Goal: Communication & Community: Ask a question

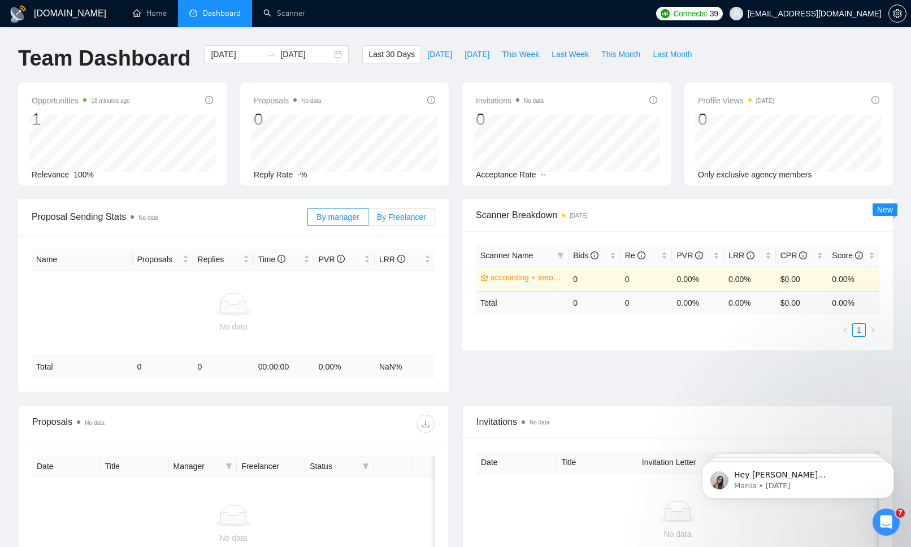
click at [397, 216] on span "By Freelancer" at bounding box center [401, 217] width 49 height 9
click at [369, 220] on input "By Freelancer" at bounding box center [369, 220] width 0 height 0
click at [336, 216] on span "By manager" at bounding box center [338, 217] width 42 height 9
click at [308, 220] on input "By manager" at bounding box center [308, 220] width 0 height 0
click at [372, 55] on span "Last 30 Days" at bounding box center [392, 54] width 46 height 12
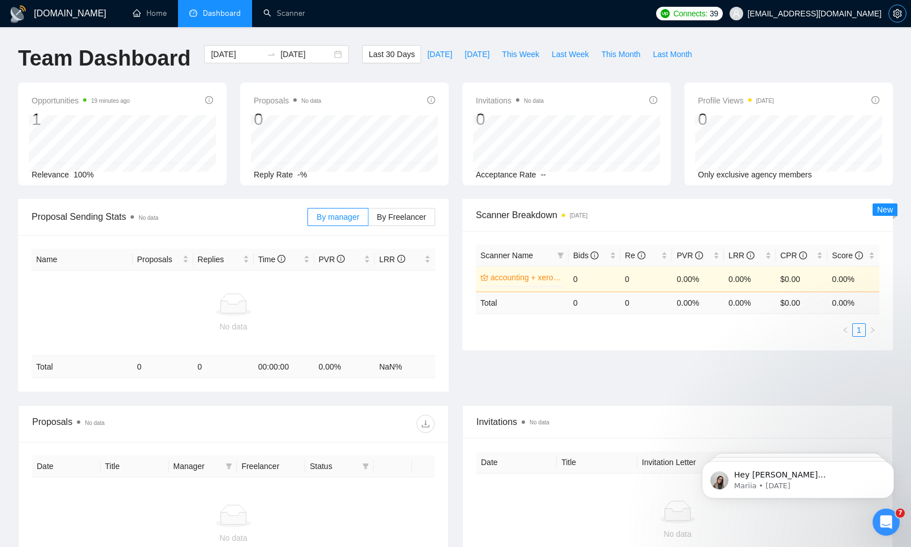
click at [898, 16] on icon "setting" at bounding box center [897, 13] width 9 height 9
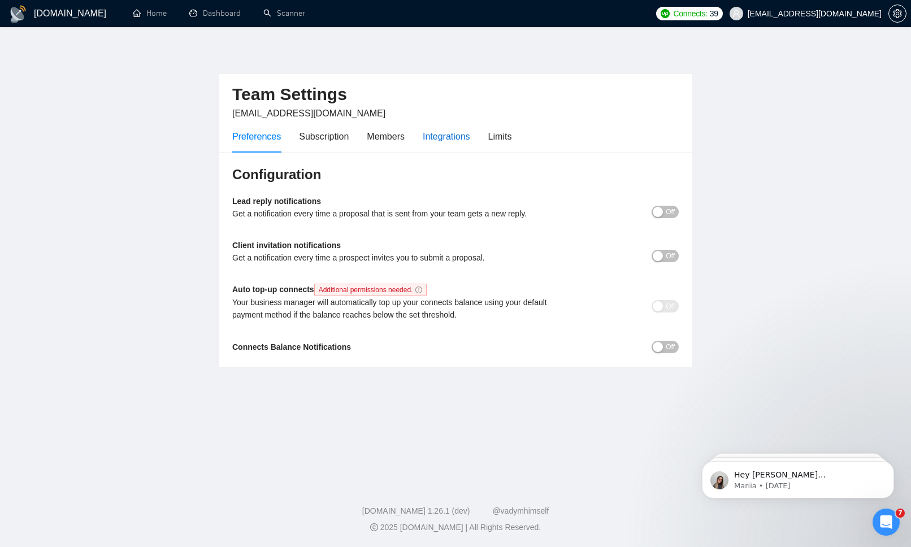
click at [461, 135] on div "Integrations" at bounding box center [446, 136] width 47 height 14
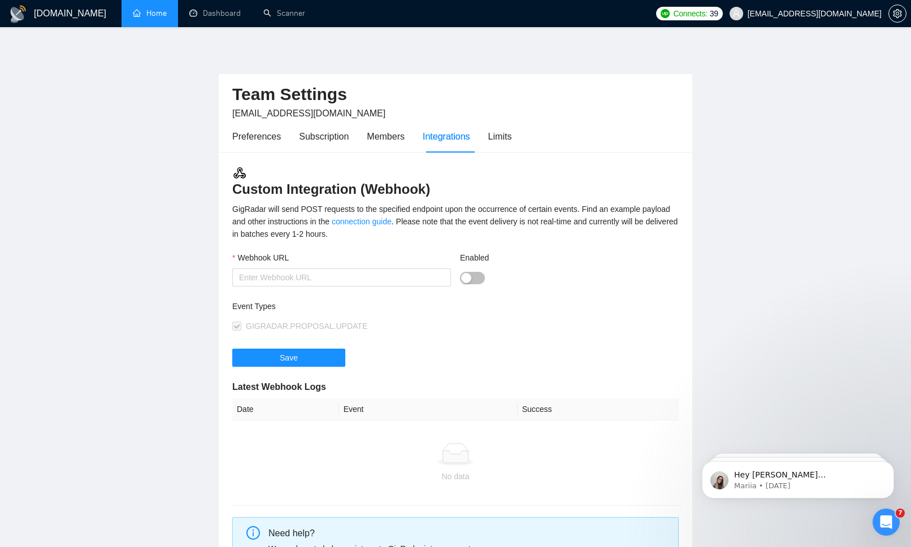
click at [141, 15] on link "Home" at bounding box center [150, 13] width 34 height 10
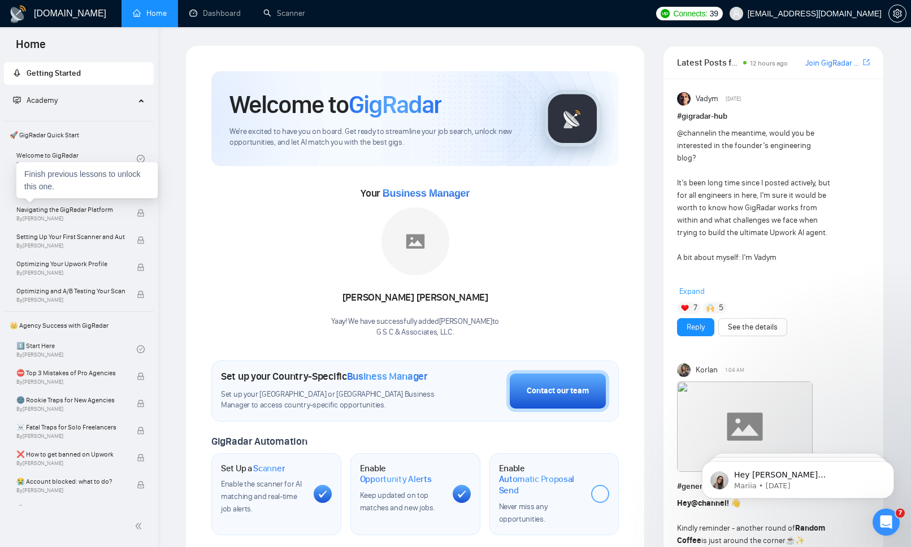
click at [57, 192] on div "Finish previous lessons to unlock this one." at bounding box center [86, 180] width 141 height 36
click at [42, 176] on div "Connecting Your Upwork Agency to GigRadar By Vlad Timinsky" at bounding box center [76, 186] width 120 height 25
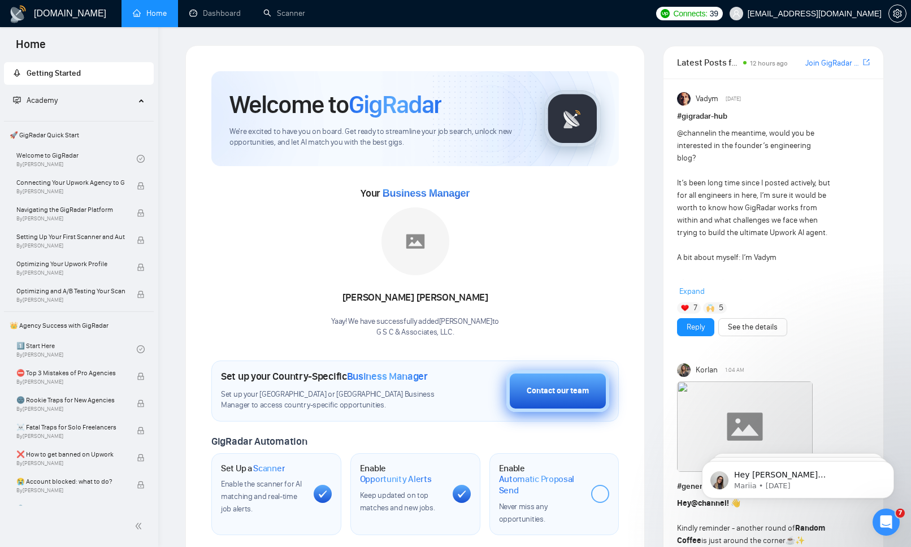
click at [534, 394] on div "Contact our team" at bounding box center [558, 391] width 62 height 12
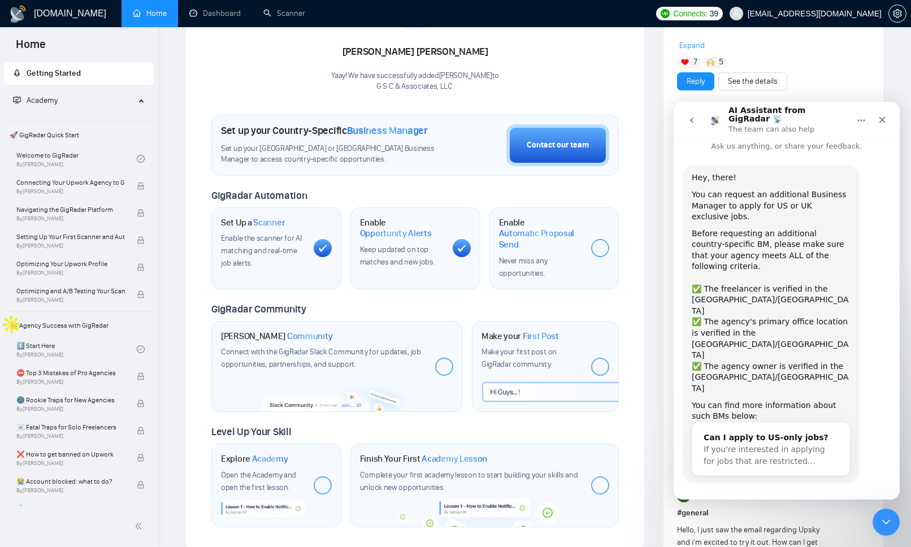
scroll to position [233, 0]
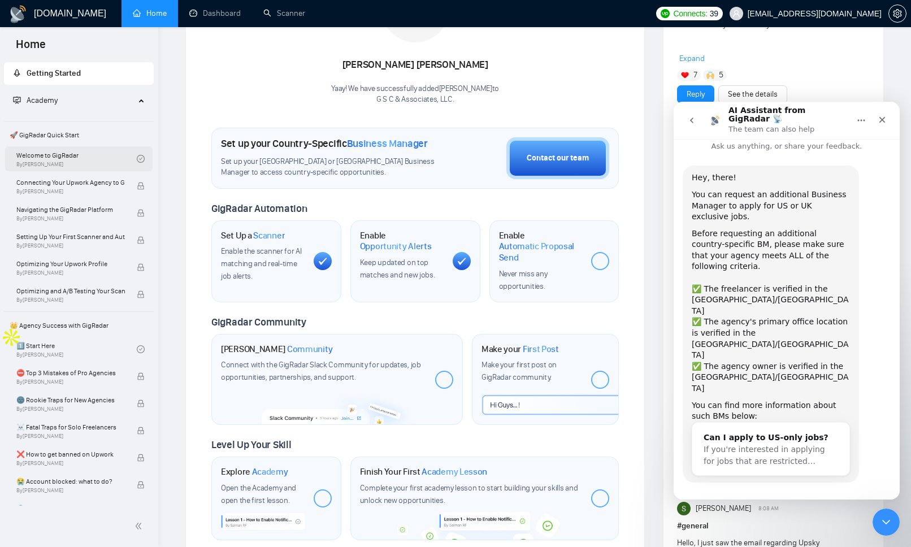
click at [66, 159] on link "Welcome to GigRadar By Vlad Timinsky" at bounding box center [76, 158] width 120 height 25
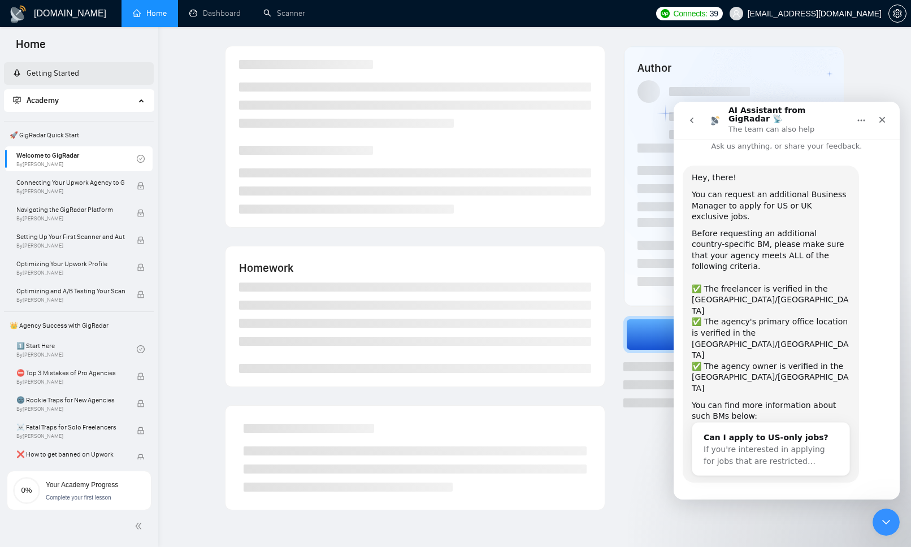
click at [79, 74] on link "Getting Started" at bounding box center [46, 73] width 66 height 10
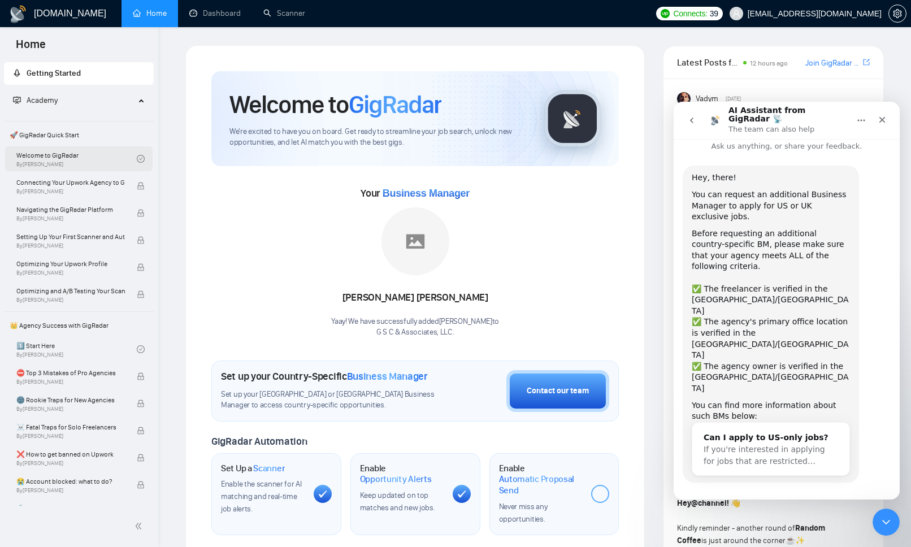
click at [90, 161] on link "Welcome to GigRadar By Vlad Timinsky" at bounding box center [76, 158] width 120 height 25
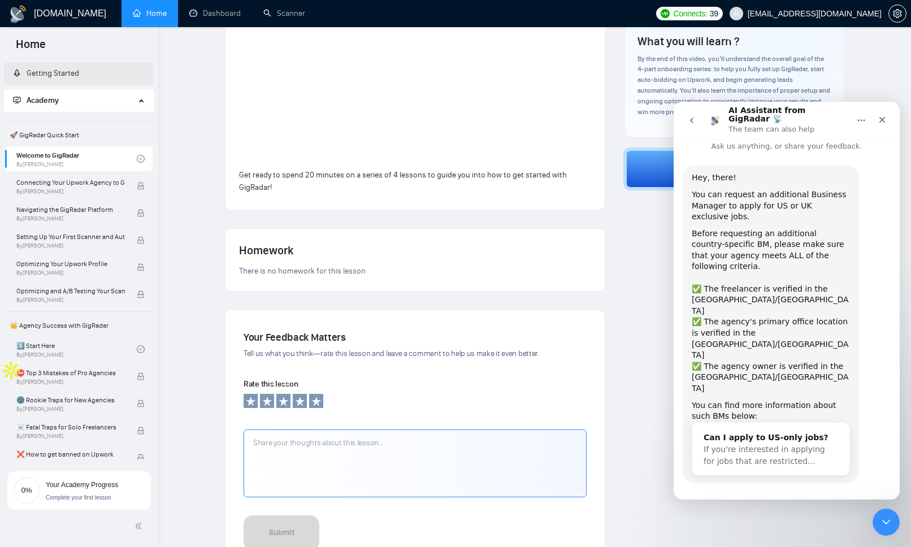
scroll to position [324, 0]
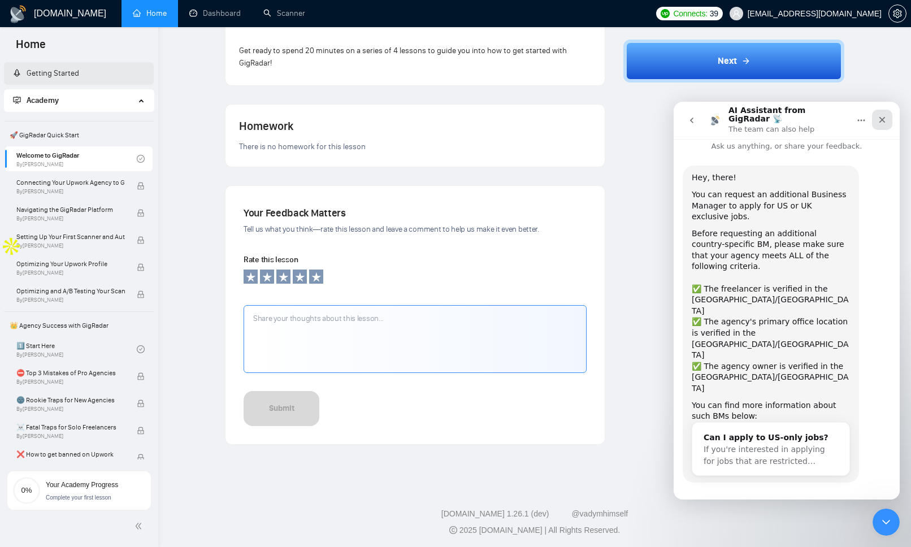
click at [882, 118] on icon "Close" at bounding box center [882, 119] width 9 height 9
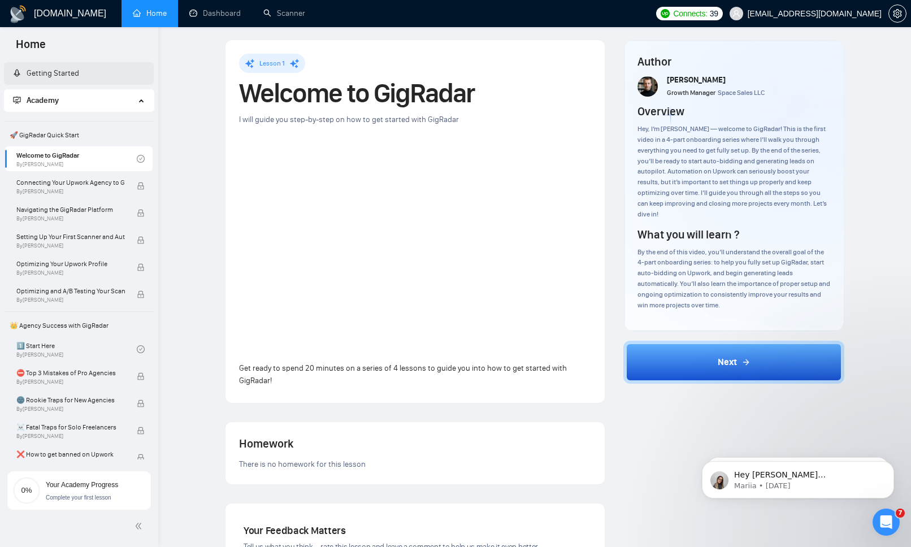
scroll to position [0, 0]
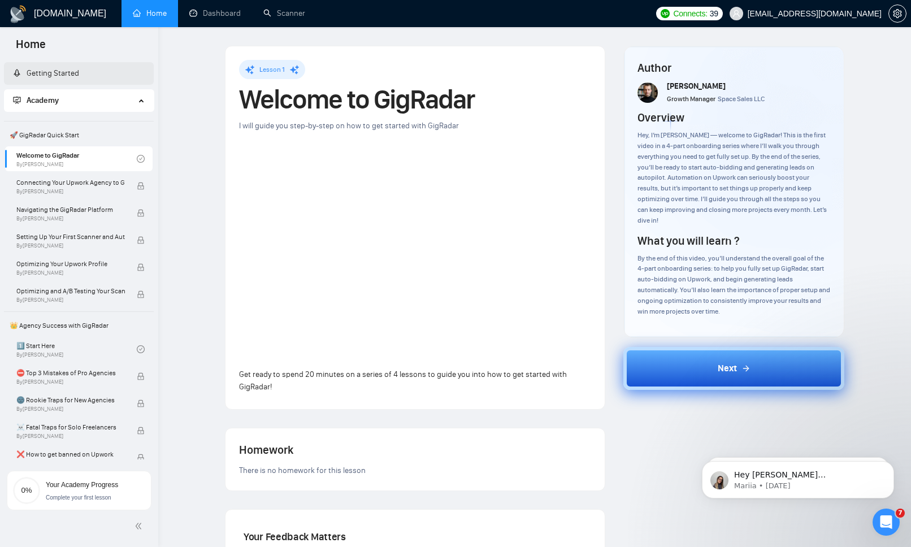
click at [690, 347] on button "Next" at bounding box center [733, 368] width 221 height 43
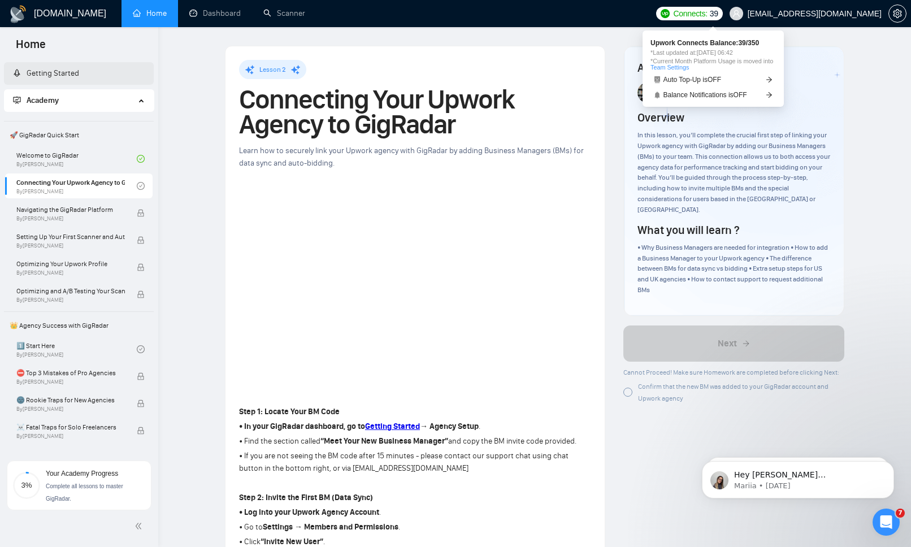
click at [718, 15] on span "39" at bounding box center [714, 13] width 8 height 12
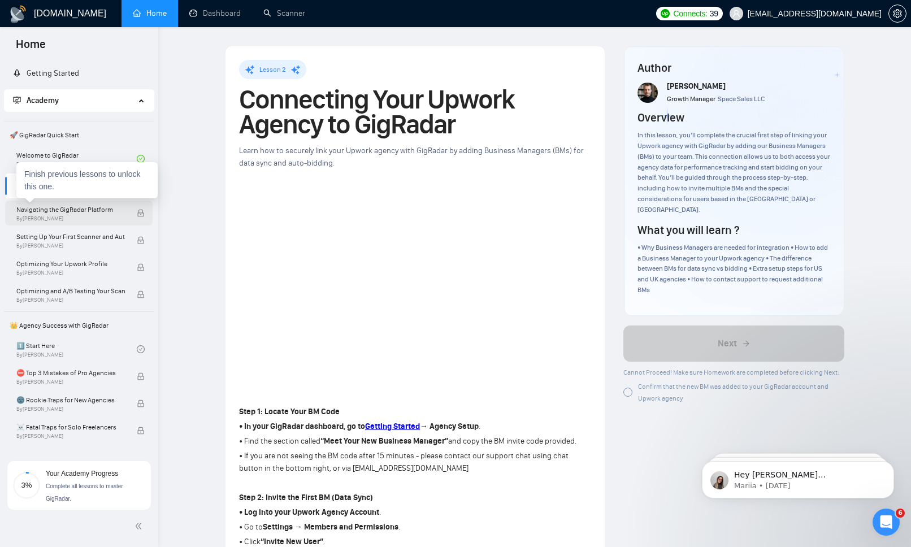
click at [72, 209] on span "Navigating the GigRadar Platform" at bounding box center [70, 209] width 109 height 11
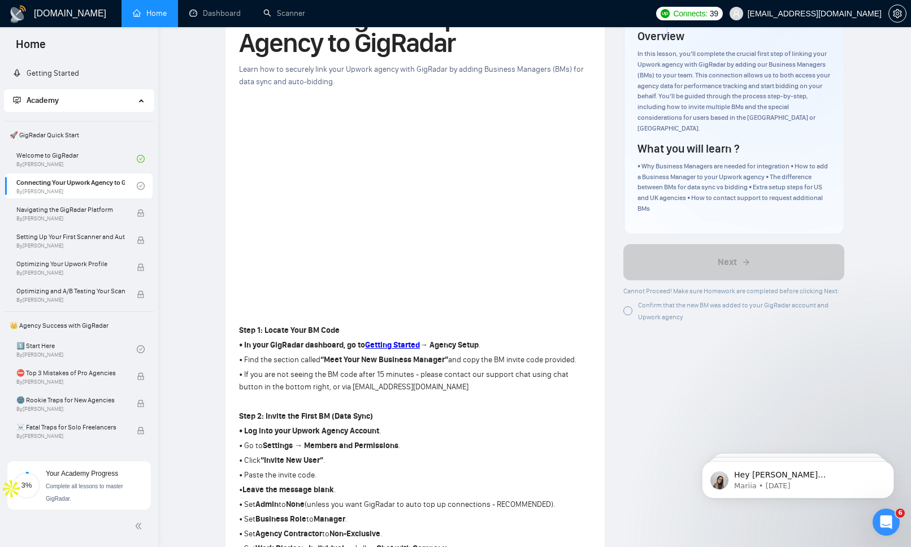
scroll to position [96, 0]
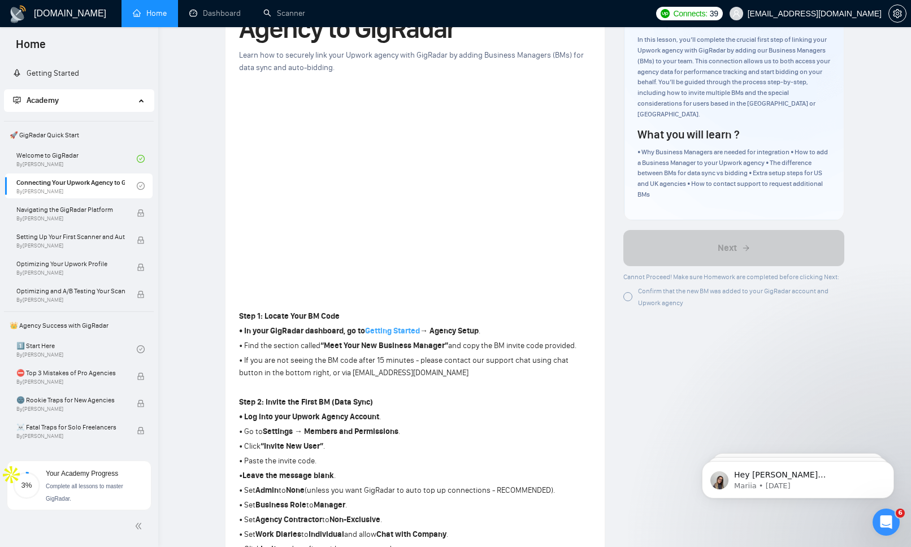
click at [403, 335] on strong "Getting Started" at bounding box center [392, 331] width 55 height 10
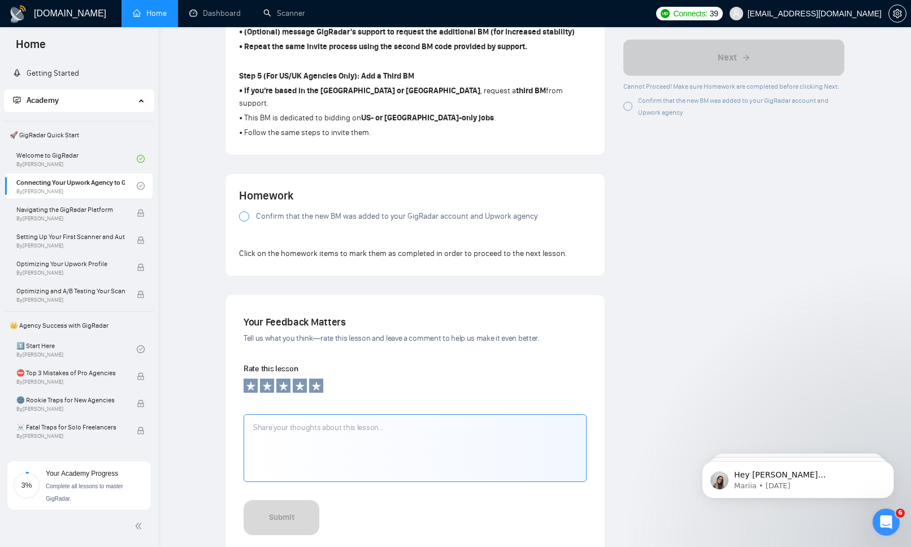
scroll to position [726, 0]
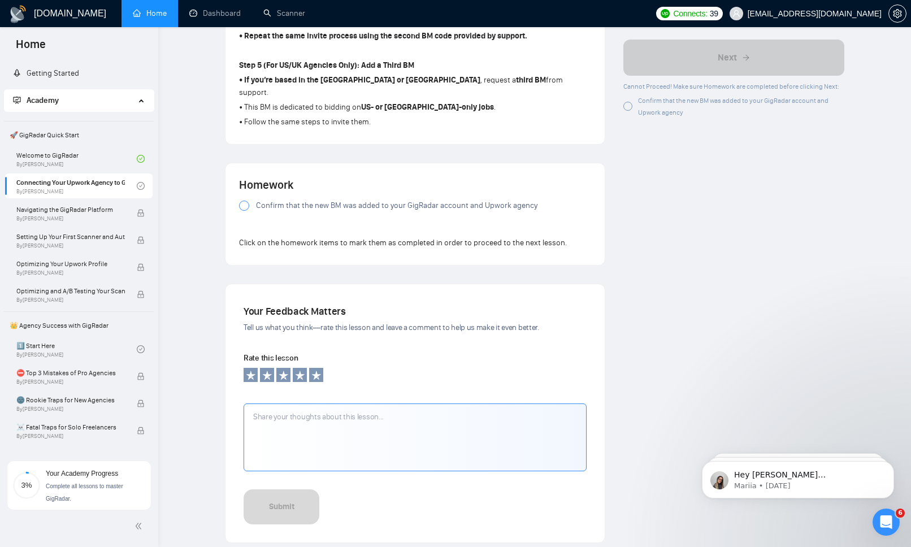
click at [399, 200] on span "Confirm that the new BM was added to your GigRadar account and Upwork agency" at bounding box center [397, 206] width 282 height 12
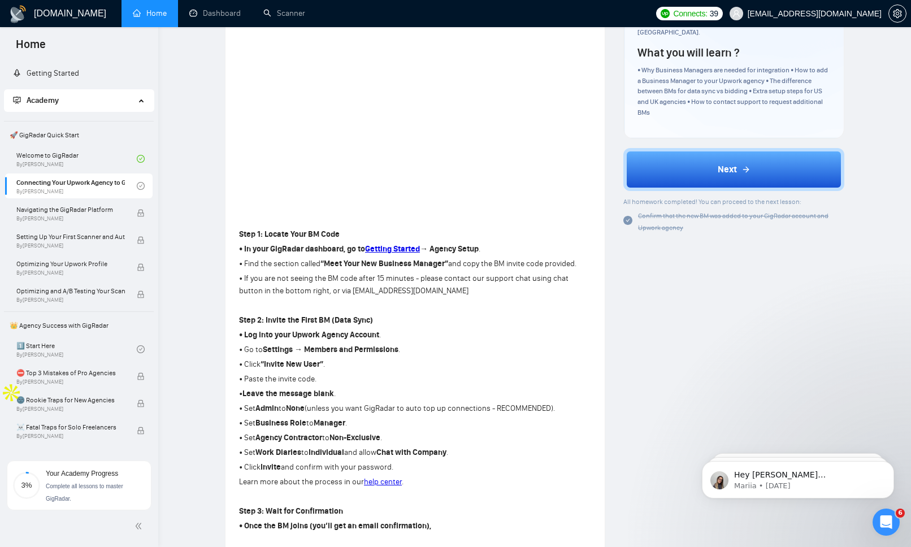
scroll to position [241, 0]
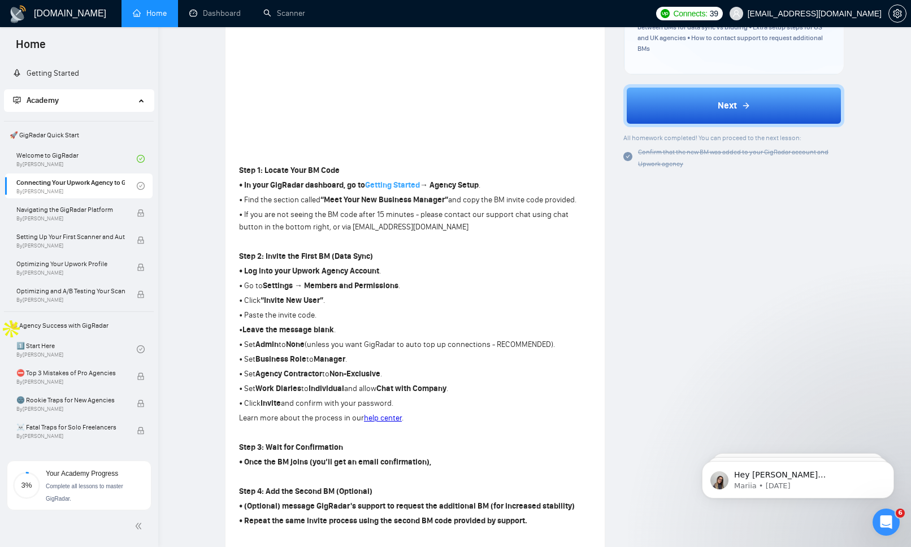
click at [383, 181] on strong "Getting Started" at bounding box center [392, 185] width 55 height 10
click at [800, 547] on span "Hey [PERSON_NAME][EMAIL_ADDRESS][DOMAIN_NAME], Looks like your Upwork agency GS…" at bounding box center [806, 553] width 145 height 166
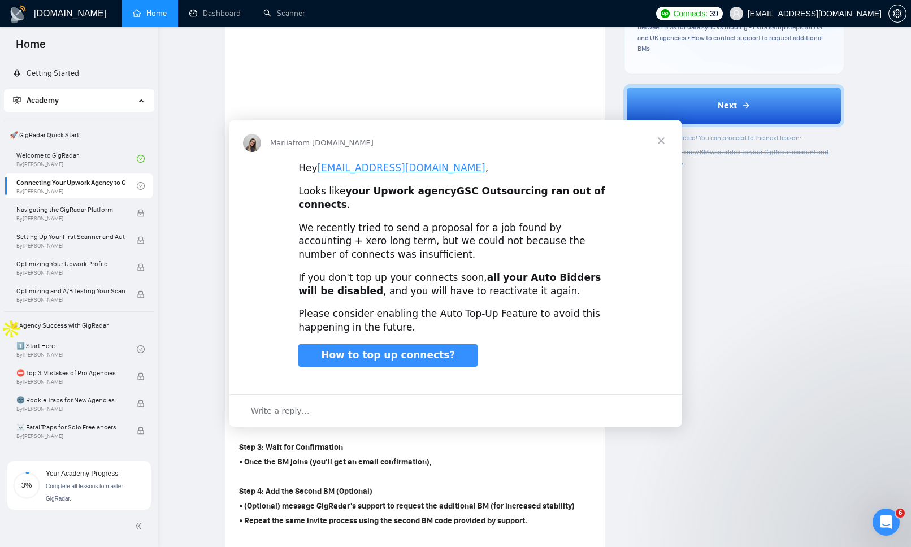
scroll to position [0, 0]
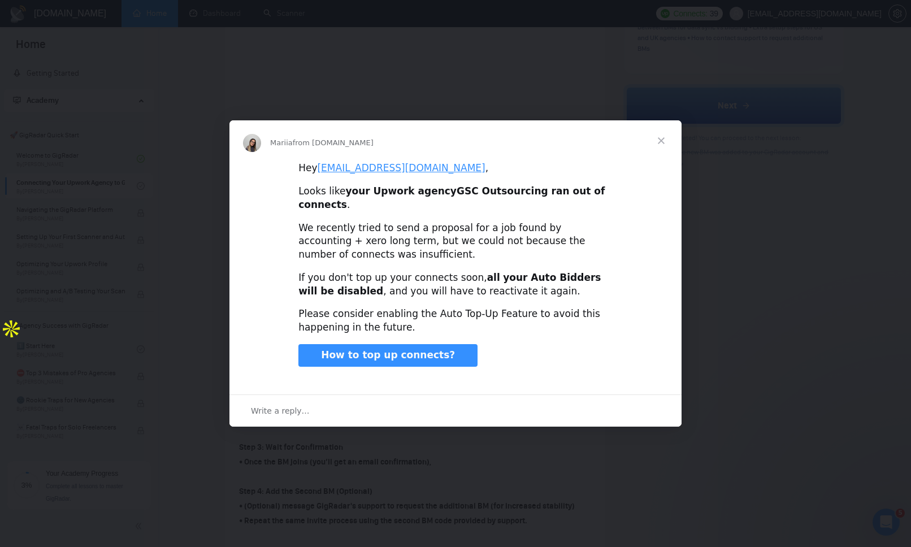
click at [662, 144] on span "Close" at bounding box center [661, 140] width 41 height 41
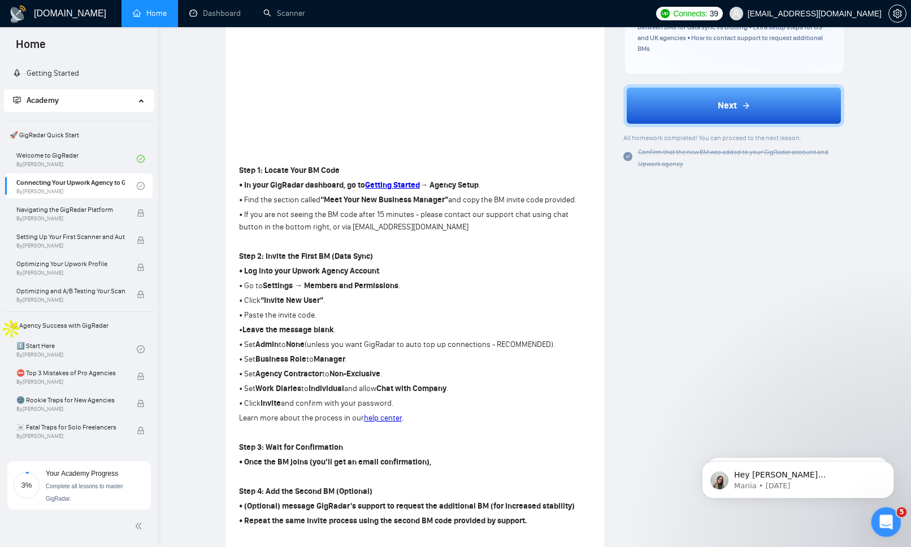
click at [875, 514] on div "Open Intercom Messenger" at bounding box center [884, 520] width 37 height 37
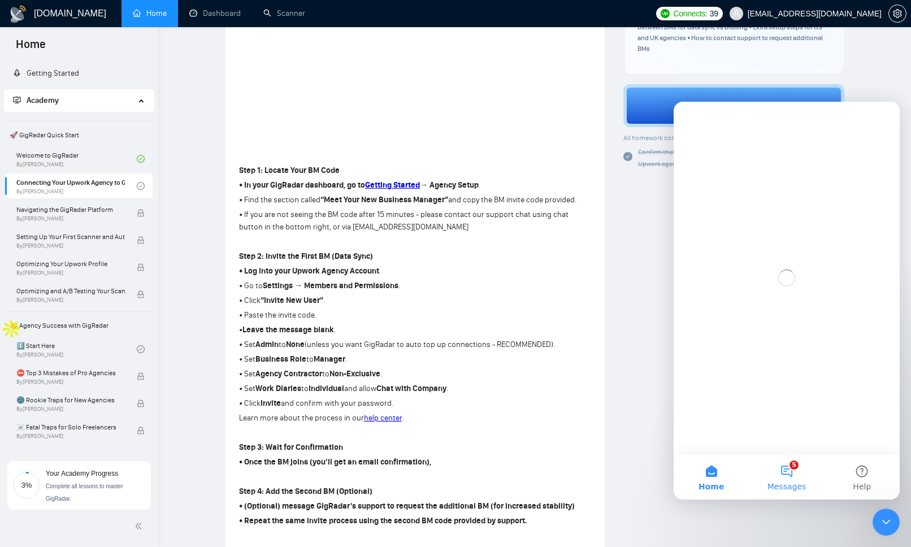
click at [797, 464] on button "5 Messages" at bounding box center [786, 476] width 75 height 45
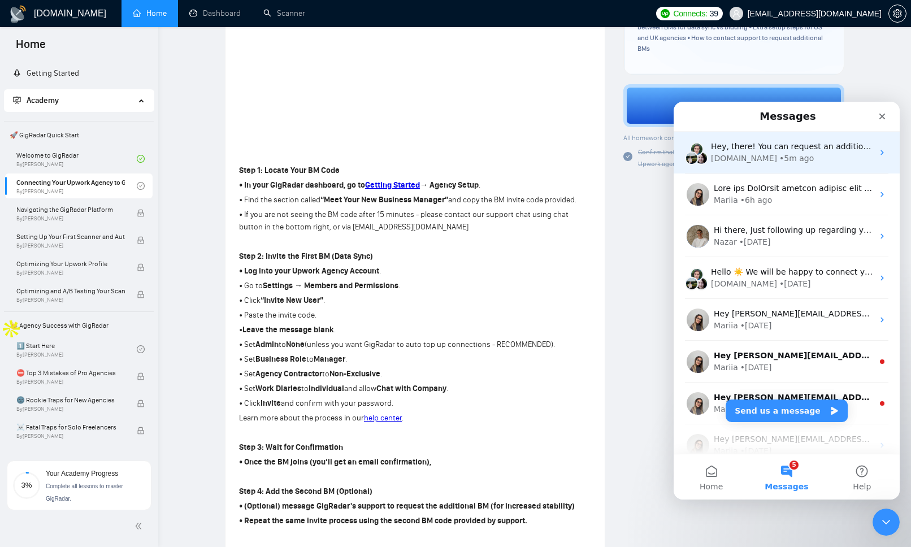
click at [781, 154] on div "• 5m ago" at bounding box center [797, 159] width 34 height 12
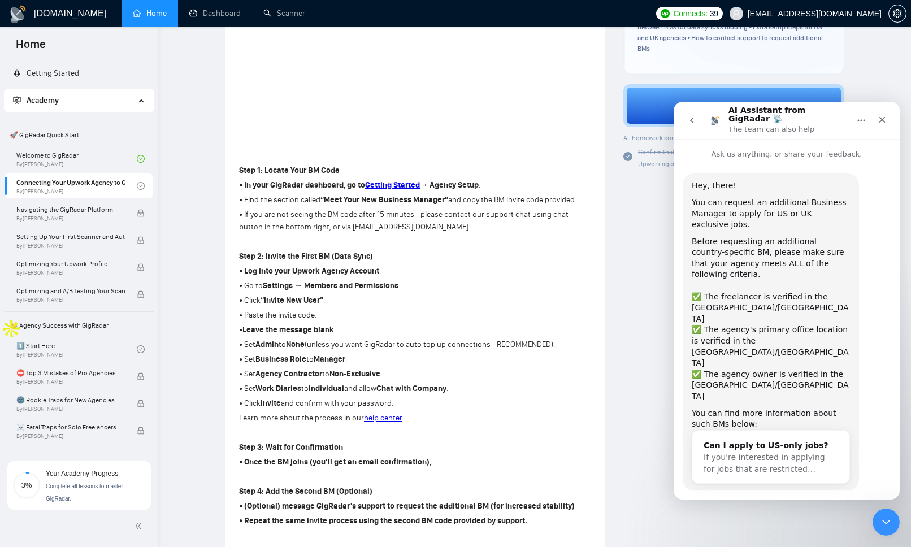
scroll to position [8, 0]
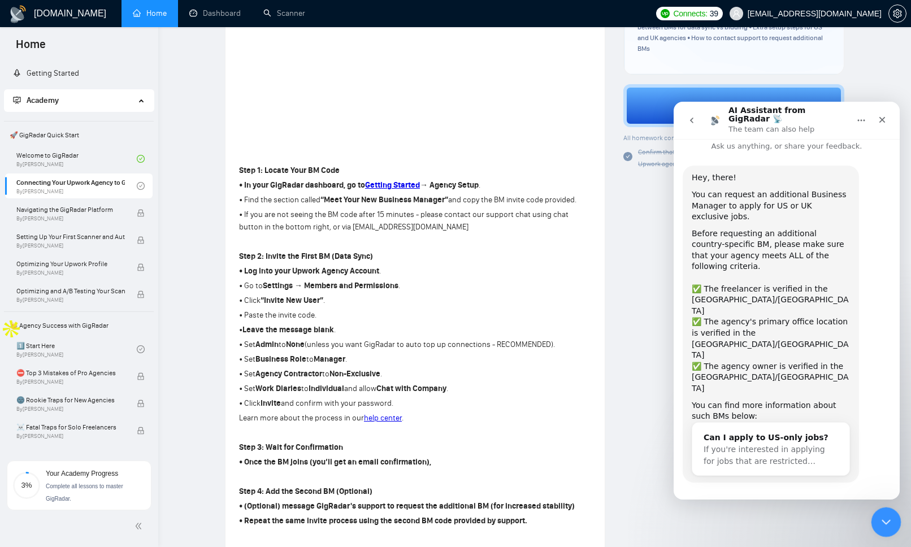
click at [887, 514] on icon "Close Intercom Messenger" at bounding box center [885, 521] width 14 height 14
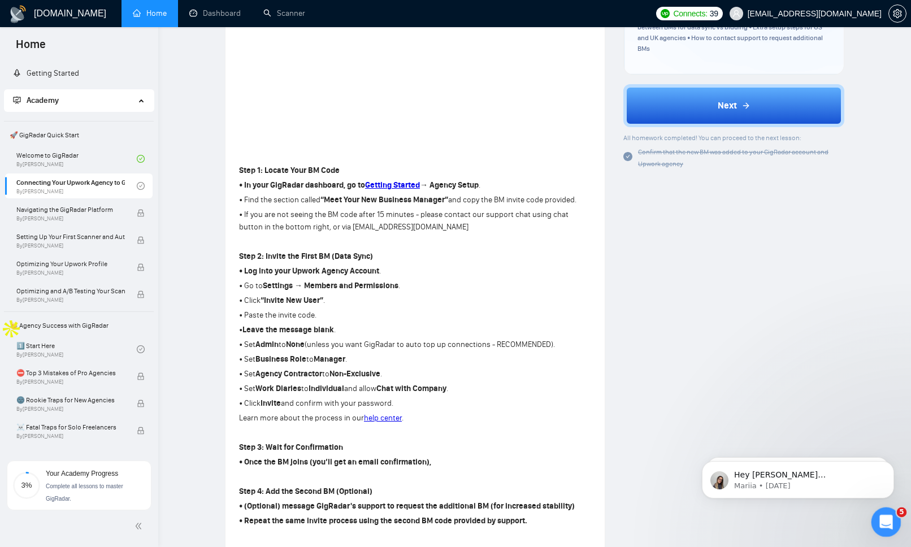
click at [887, 515] on icon "Open Intercom Messenger" at bounding box center [885, 521] width 19 height 19
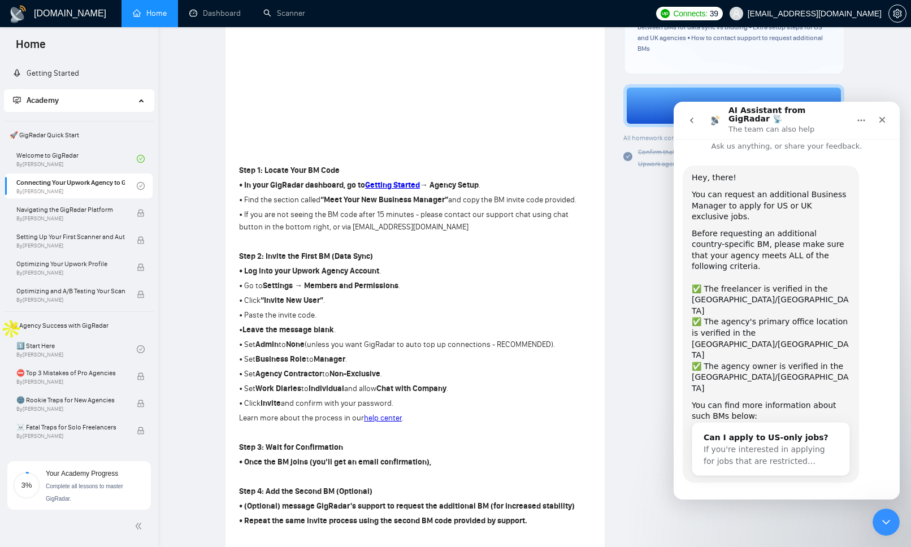
click at [700, 116] on button "go back" at bounding box center [691, 120] width 21 height 21
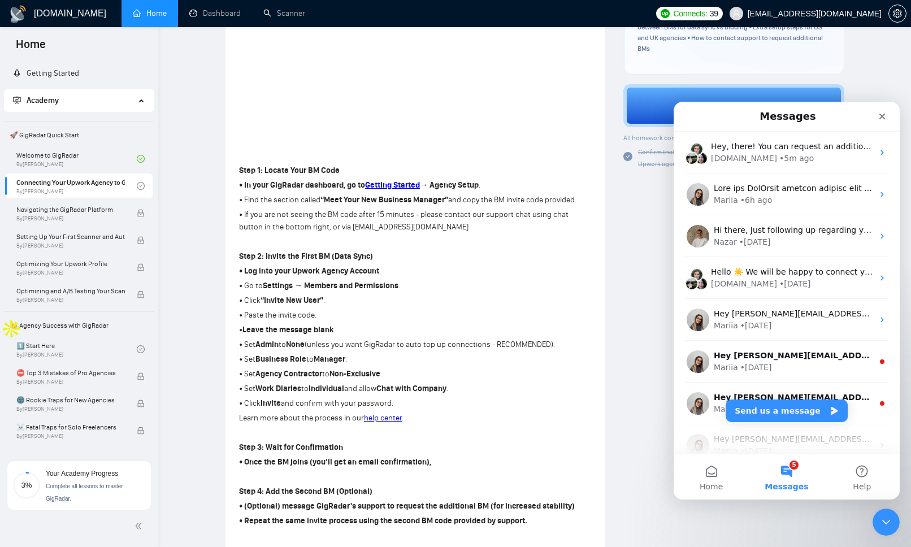
scroll to position [0, 0]
click at [788, 410] on button "Send us a message" at bounding box center [787, 411] width 122 height 23
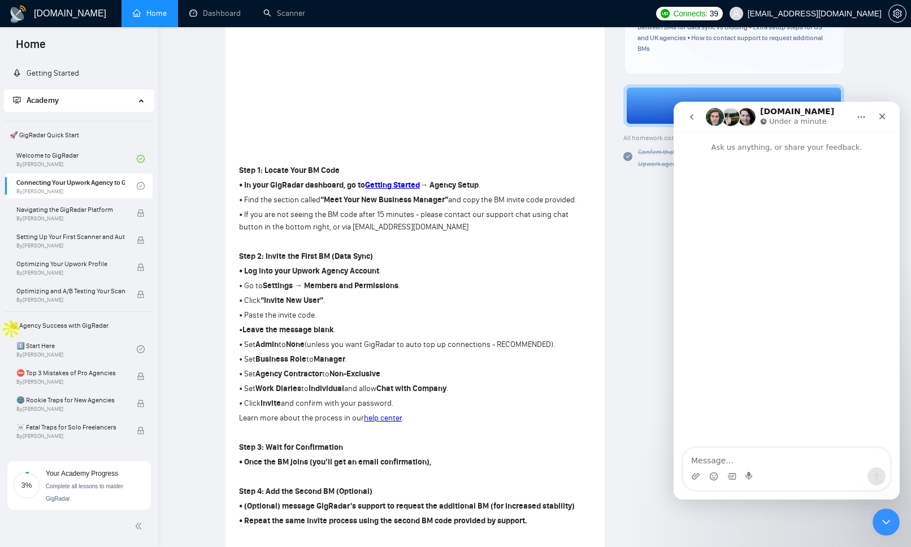
click at [738, 464] on textarea "Message…" at bounding box center [786, 457] width 207 height 19
type textarea "Can you help with my BM code, as I just renewed my subscription, and it seems I…"
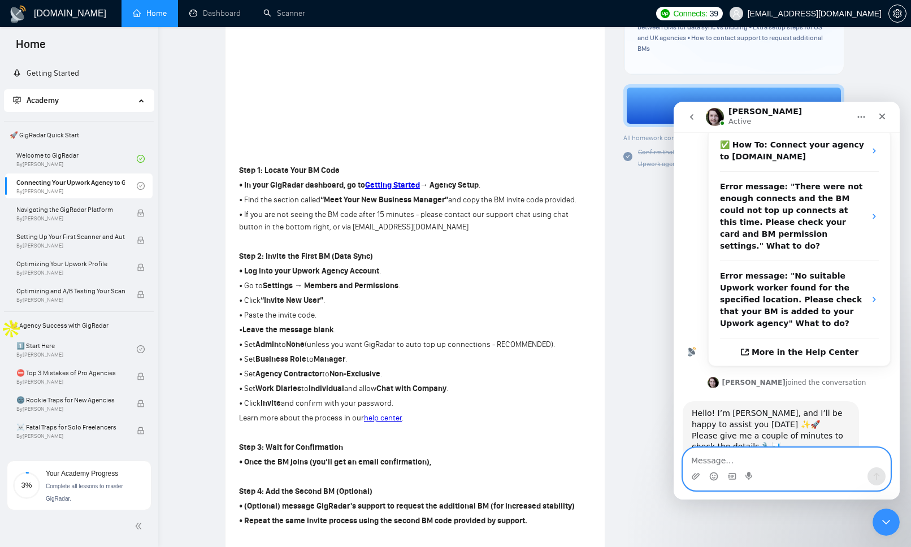
scroll to position [212, 0]
click at [734, 408] on div "Hello! I’m [PERSON_NAME], and I’ll be happy to assist you [DATE] ✨🚀" at bounding box center [771, 419] width 158 height 22
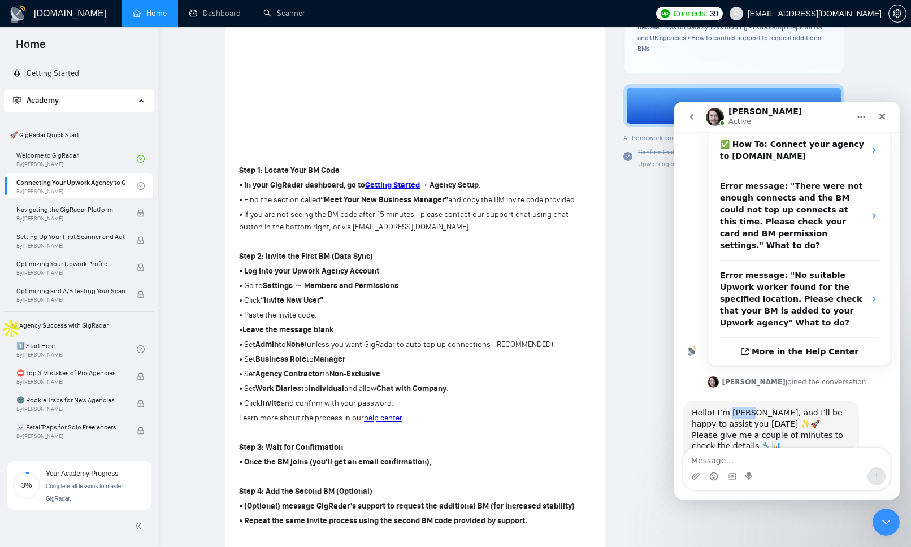
click at [734, 408] on div "Hello! I’m [PERSON_NAME], and I’ll be happy to assist you [DATE] ✨🚀" at bounding box center [771, 419] width 158 height 22
copy div "[PERSON_NAME]"
click at [709, 460] on textarea "Message…" at bounding box center [786, 457] width 207 height 19
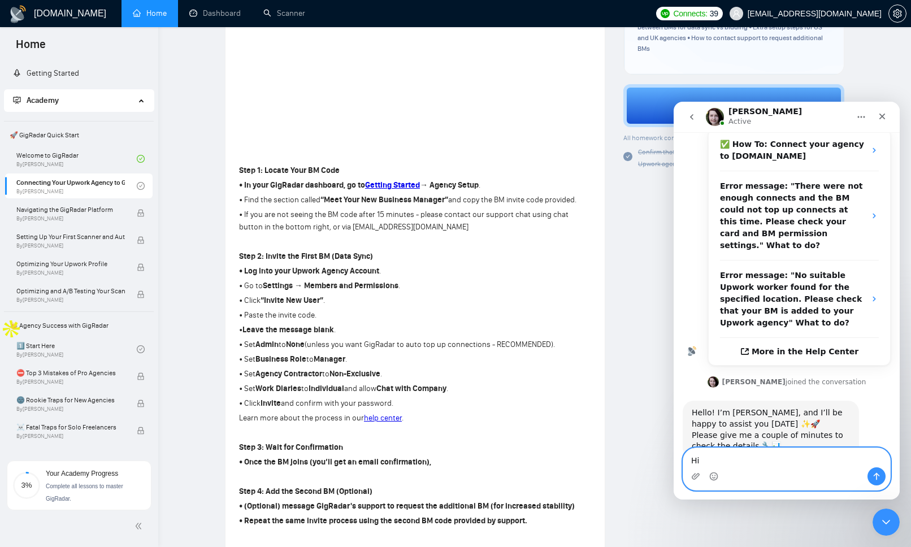
paste textarea "[PERSON_NAME]"
type textarea "Hi [PERSON_NAME]"
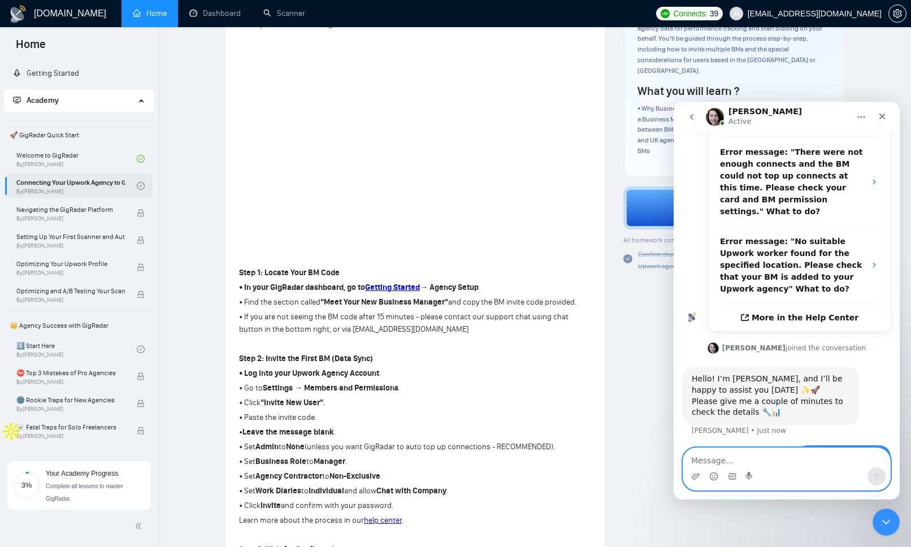
scroll to position [0, 0]
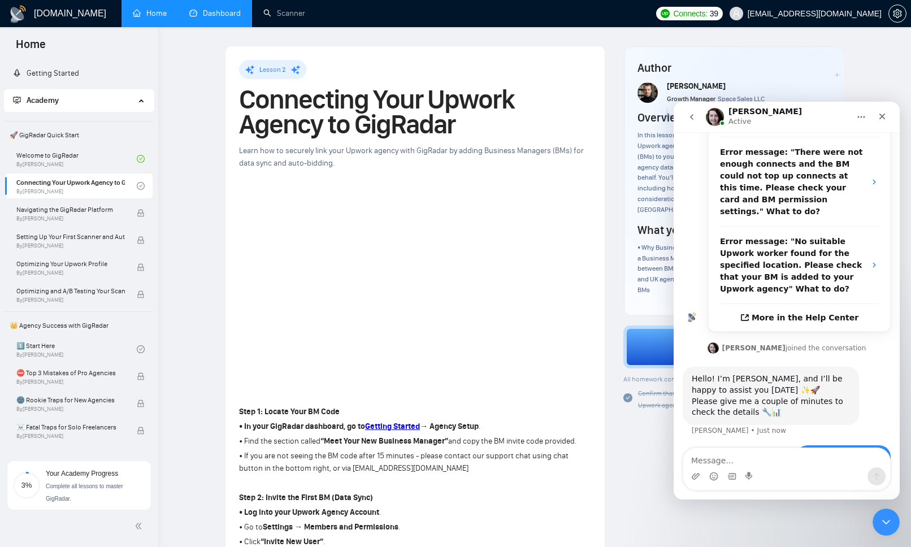
click at [233, 18] on link "Dashboard" at bounding box center [214, 13] width 51 height 10
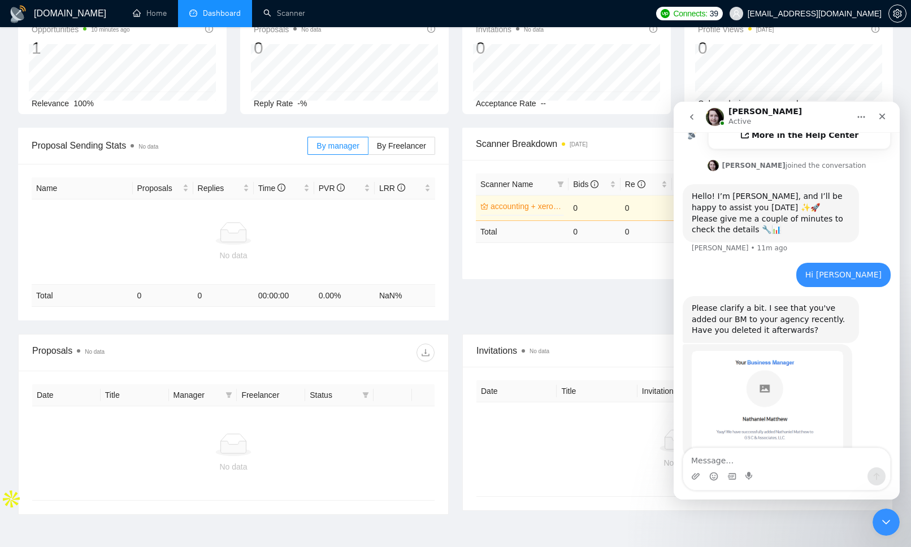
scroll to position [139, 0]
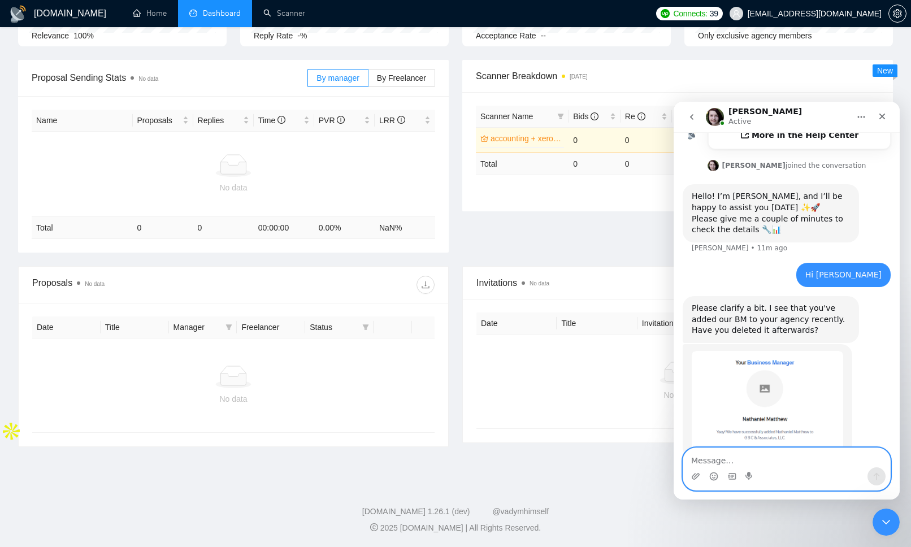
click at [763, 455] on textarea "Message…" at bounding box center [786, 457] width 207 height 19
type textarea "Yes"
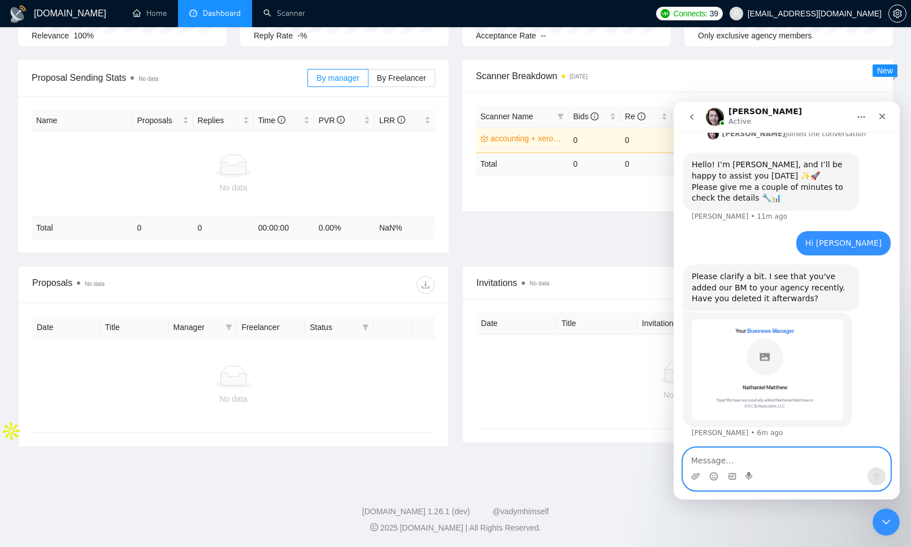
scroll to position [462, 0]
